Goal: Check status: Check status

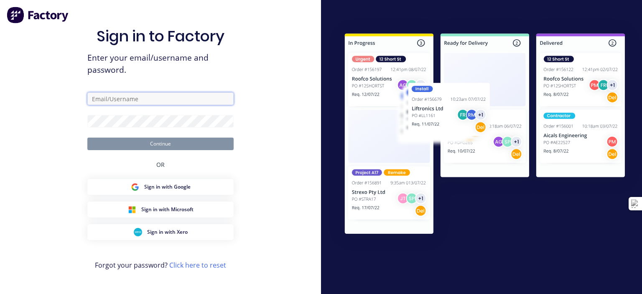
type input "[EMAIL_ADDRESS][DOMAIN_NAME]"
click at [156, 144] on button "Continue" at bounding box center [160, 144] width 146 height 13
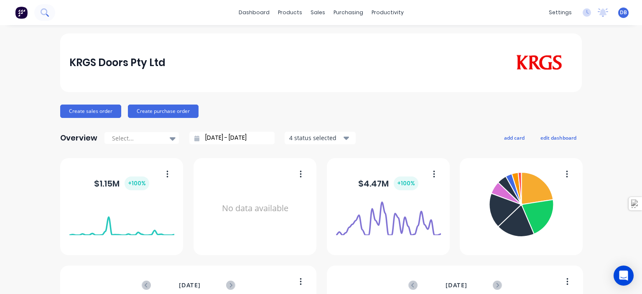
click at [47, 15] on icon at bounding box center [45, 12] width 8 height 8
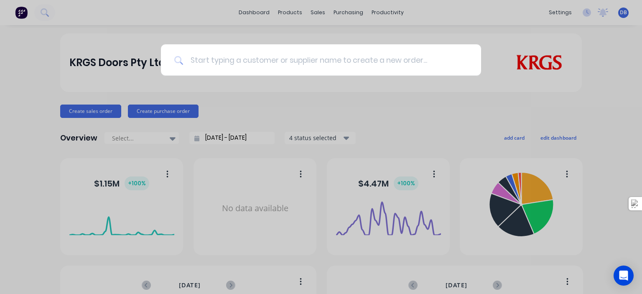
click at [236, 61] on input at bounding box center [326, 59] width 284 height 31
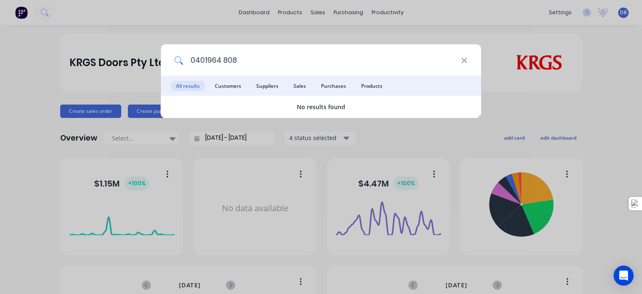
type input "0401 964 808"
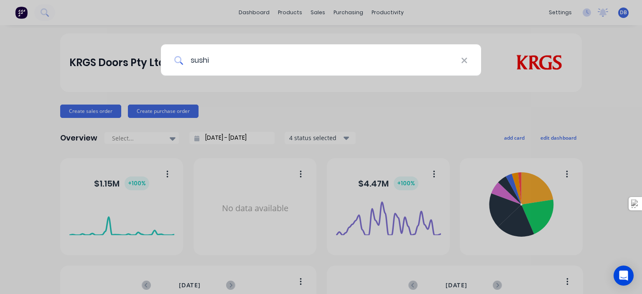
type input "sushi"
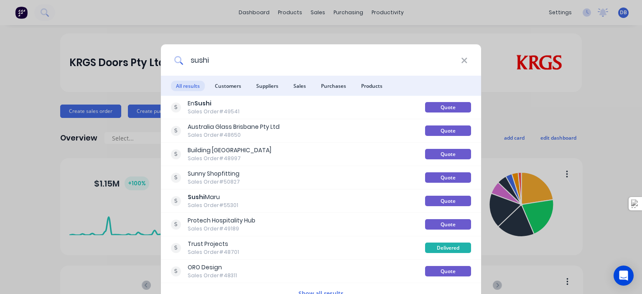
click at [459, 58] on input "sushi" at bounding box center [323, 59] width 278 height 31
click at [467, 60] on icon at bounding box center [464, 60] width 7 height 9
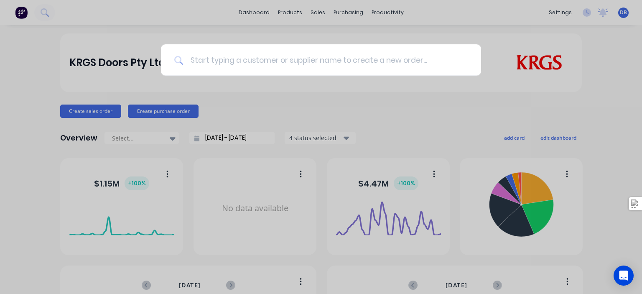
click at [273, 61] on input at bounding box center [326, 59] width 284 height 31
type input "u"
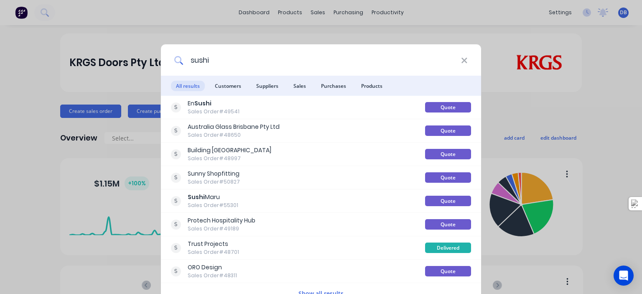
drag, startPoint x: 213, startPoint y: 63, endPoint x: -3, endPoint y: 21, distance: 219.7
click at [0, 21] on html "dashboard products sales purchasing productivity dashboard products Product Cat…" at bounding box center [321, 147] width 642 height 294
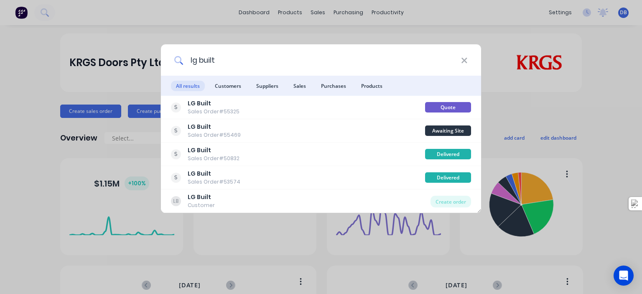
type input "lg built"
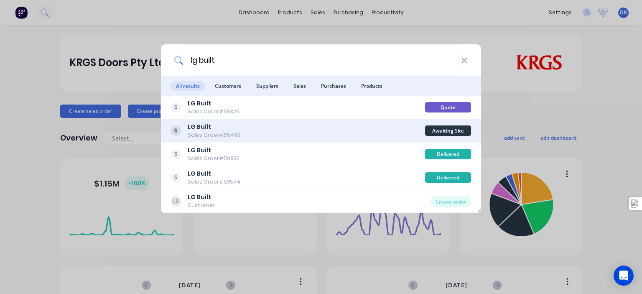
click at [283, 128] on div "LG Built Sales Order #55469" at bounding box center [298, 130] width 254 height 16
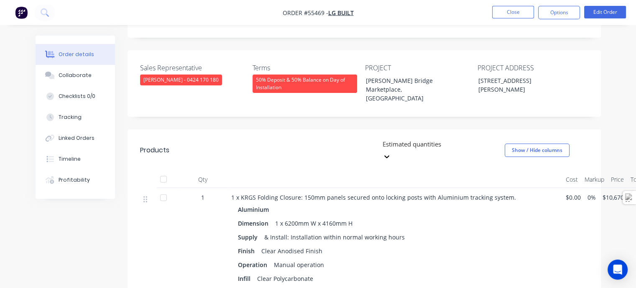
scroll to position [209, 0]
